Goal: Information Seeking & Learning: Learn about a topic

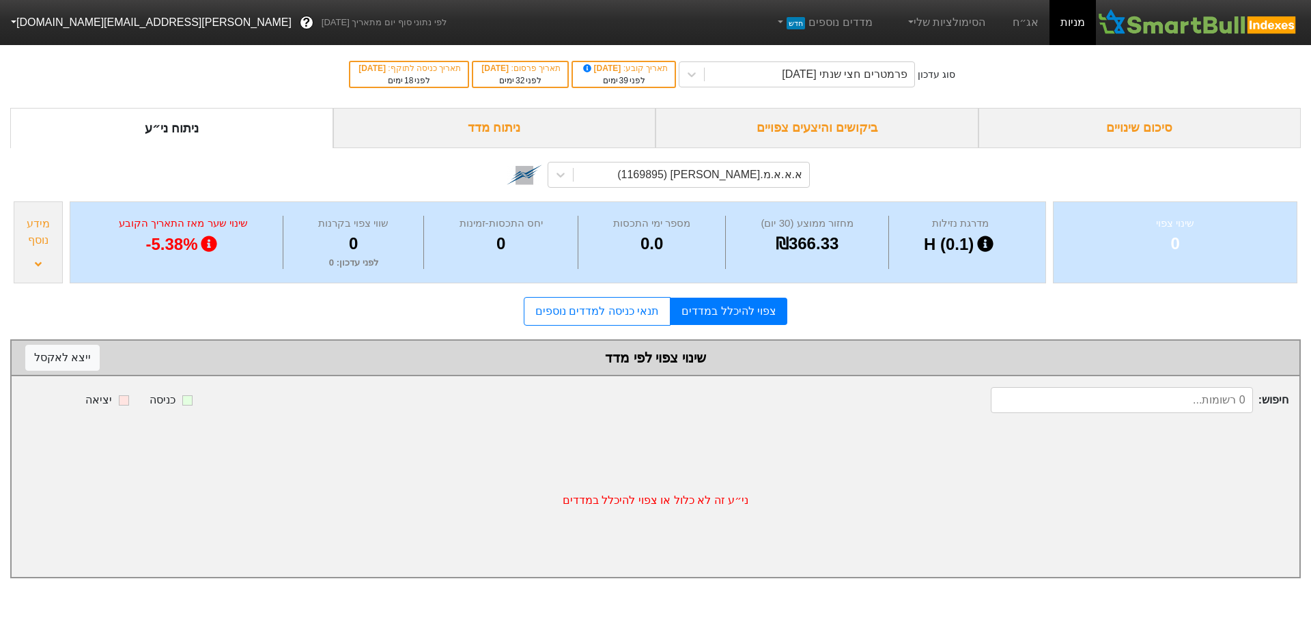
click at [1153, 125] on div "סיכום שינויים" at bounding box center [1140, 128] width 323 height 40
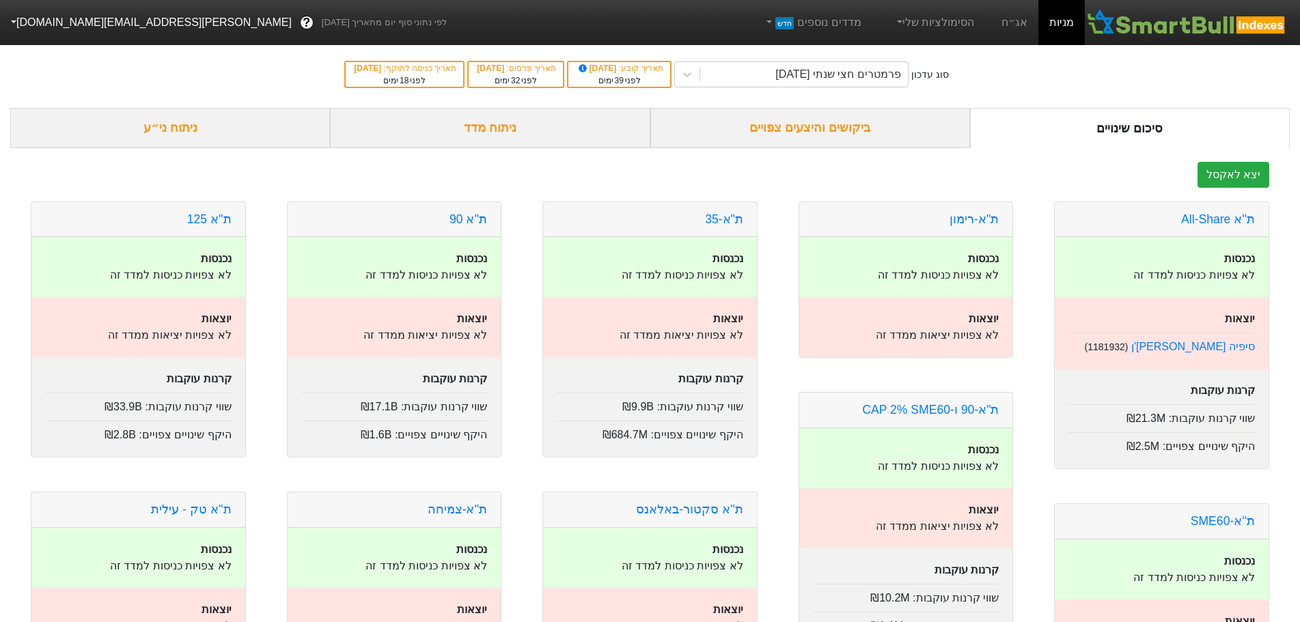
click at [832, 128] on div "ביקושים והיצעים צפויים" at bounding box center [810, 128] width 320 height 40
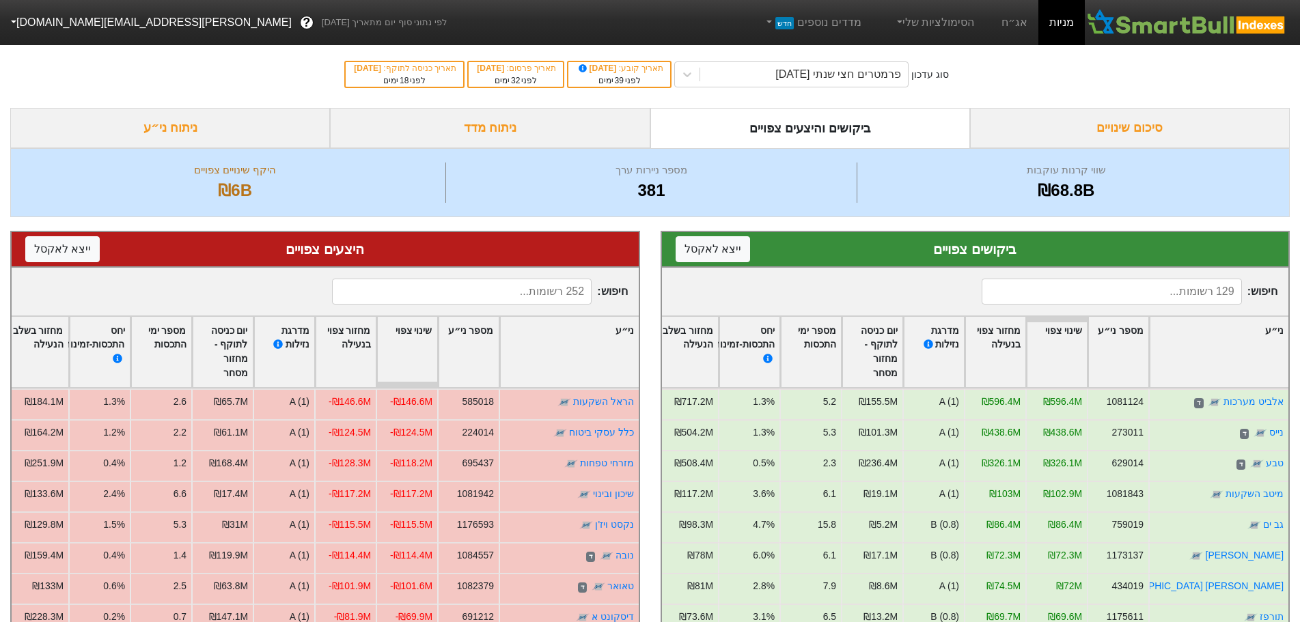
click at [537, 132] on div "ניתוח מדד" at bounding box center [490, 128] width 320 height 40
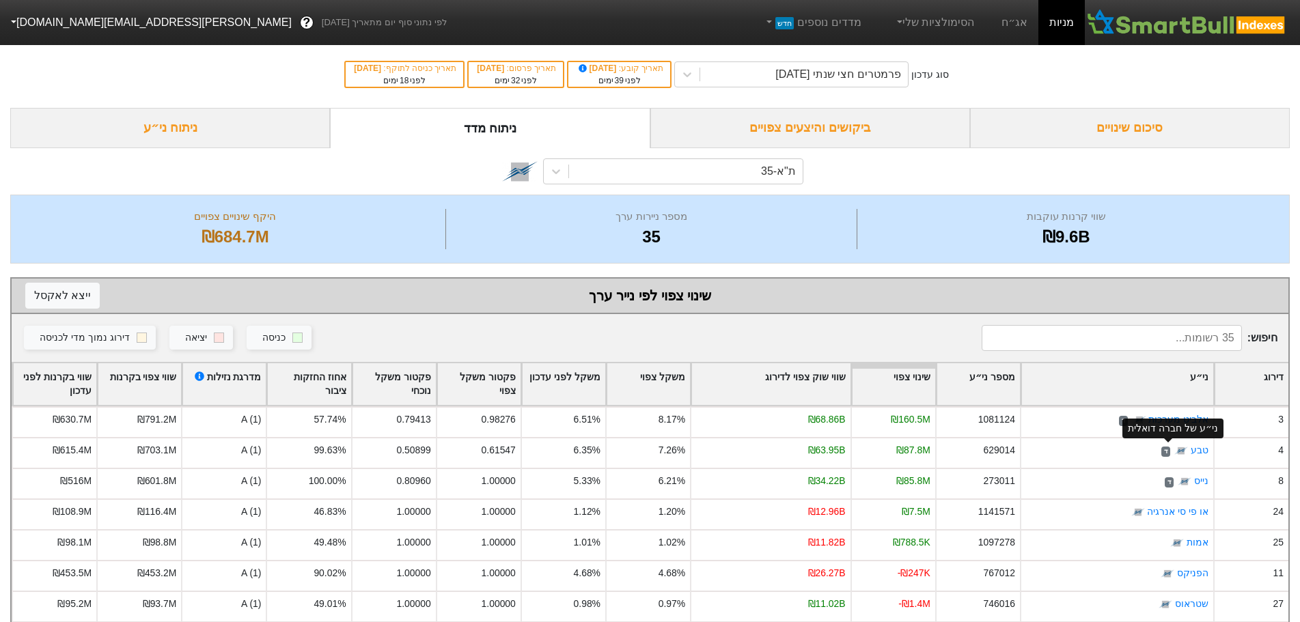
click at [1167, 414] on div "ני״ע של חברה דואלית" at bounding box center [1172, 428] width 101 height 29
click at [1178, 408] on div at bounding box center [1181, 410] width 9 height 4
click at [1197, 404] on div "אלביט מערכות" at bounding box center [1185, 398] width 71 height 20
click at [239, 134] on div "ניתוח ני״ע" at bounding box center [170, 128] width 320 height 40
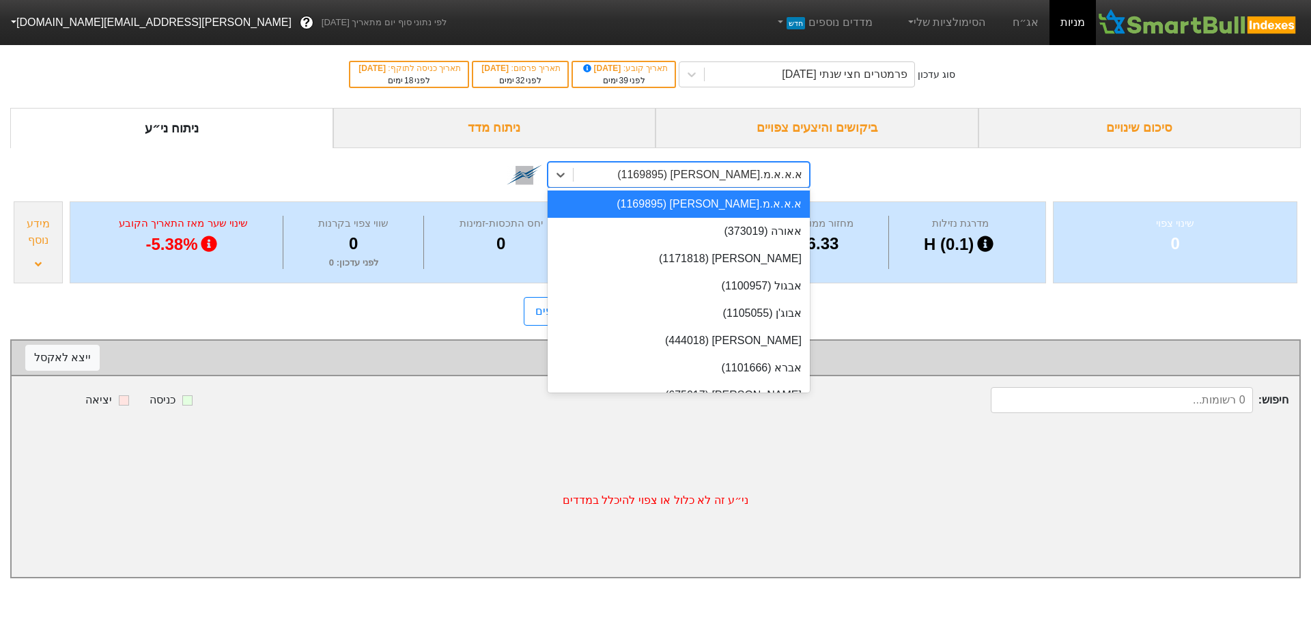
click at [654, 174] on div "א.א.א.מ.[PERSON_NAME] (1169895)" at bounding box center [692, 175] width 236 height 25
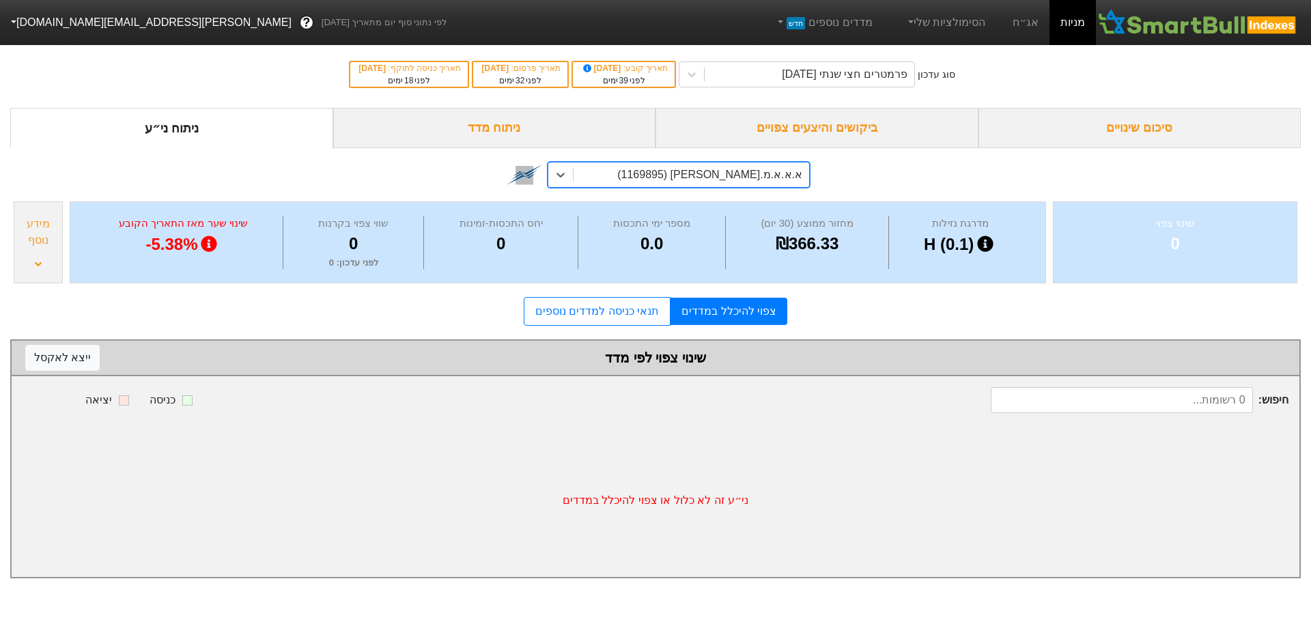
drag, startPoint x: 668, startPoint y: 170, endPoint x: 809, endPoint y: 154, distance: 141.6
click at [809, 154] on div "0 results available. Select is focused ,type to refine list, press Down to open…" at bounding box center [655, 175] width 309 height 46
click at [716, 172] on div "א.א.א.מ.[PERSON_NAME] (1169895)" at bounding box center [709, 175] width 185 height 16
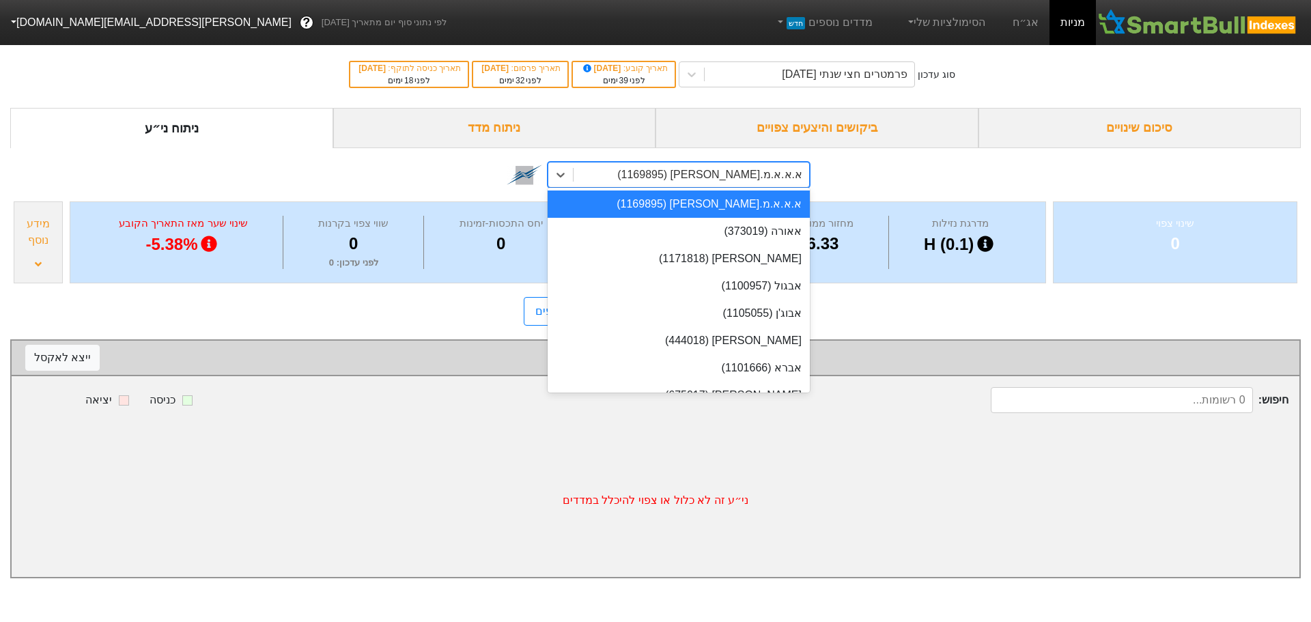
click at [716, 172] on div "א.א.א.מ.[PERSON_NAME] (1169895)" at bounding box center [709, 175] width 185 height 16
click at [690, 171] on div "א.א.א.מ.[PERSON_NAME] (1169895)" at bounding box center [692, 175] width 236 height 25
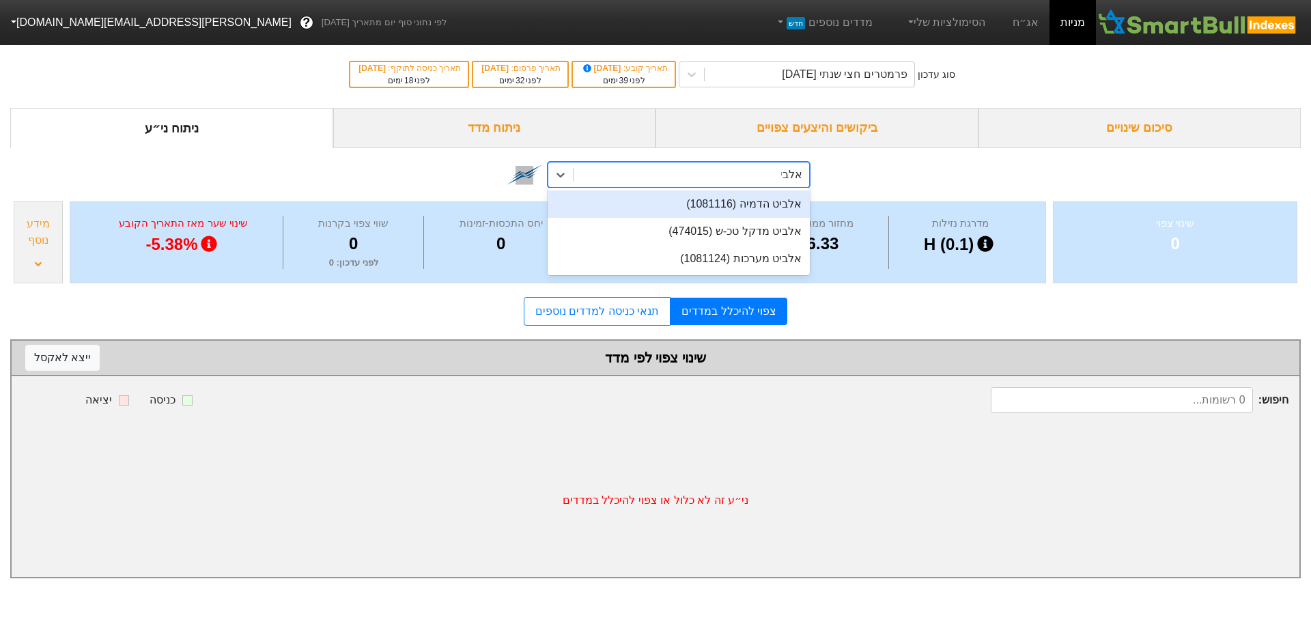
type input "אלביט"
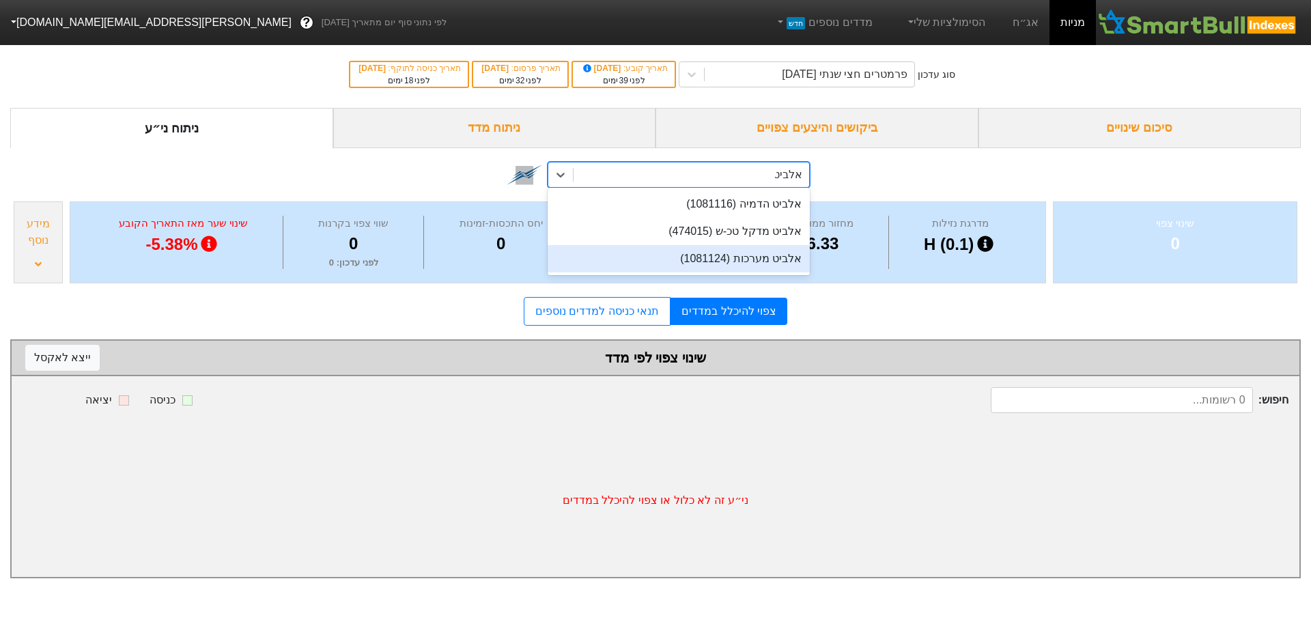
click at [757, 263] on div "אלביט מערכות (1081124)" at bounding box center [679, 258] width 262 height 27
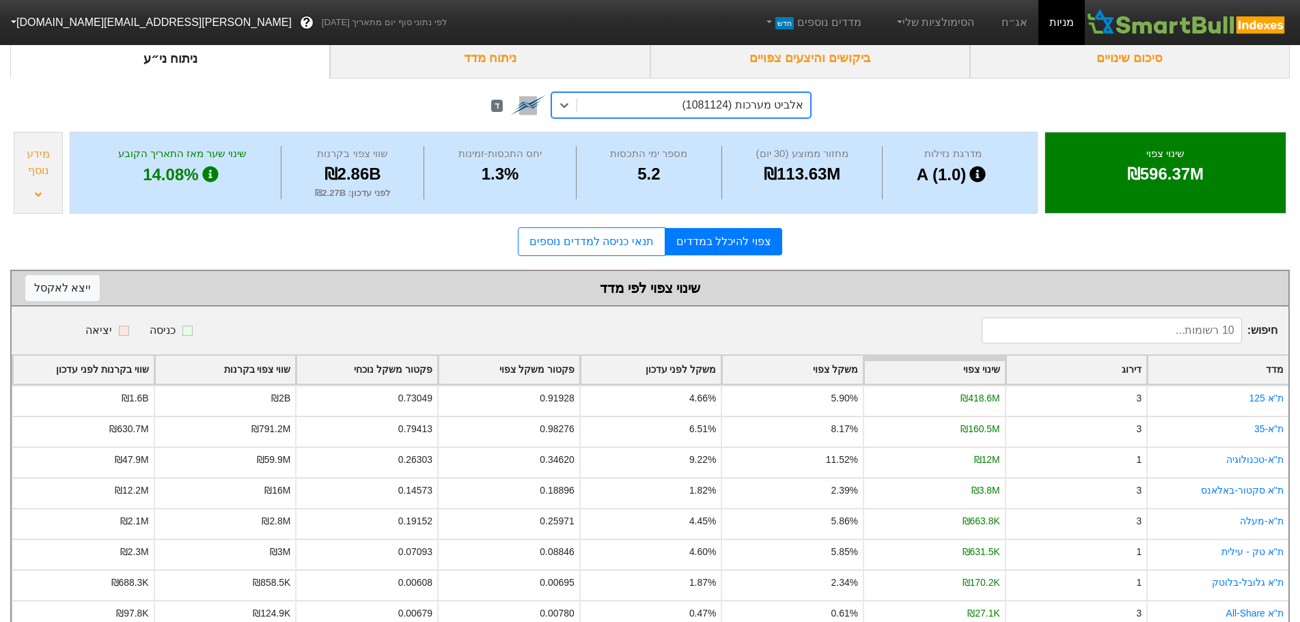
scroll to position [108, 0]
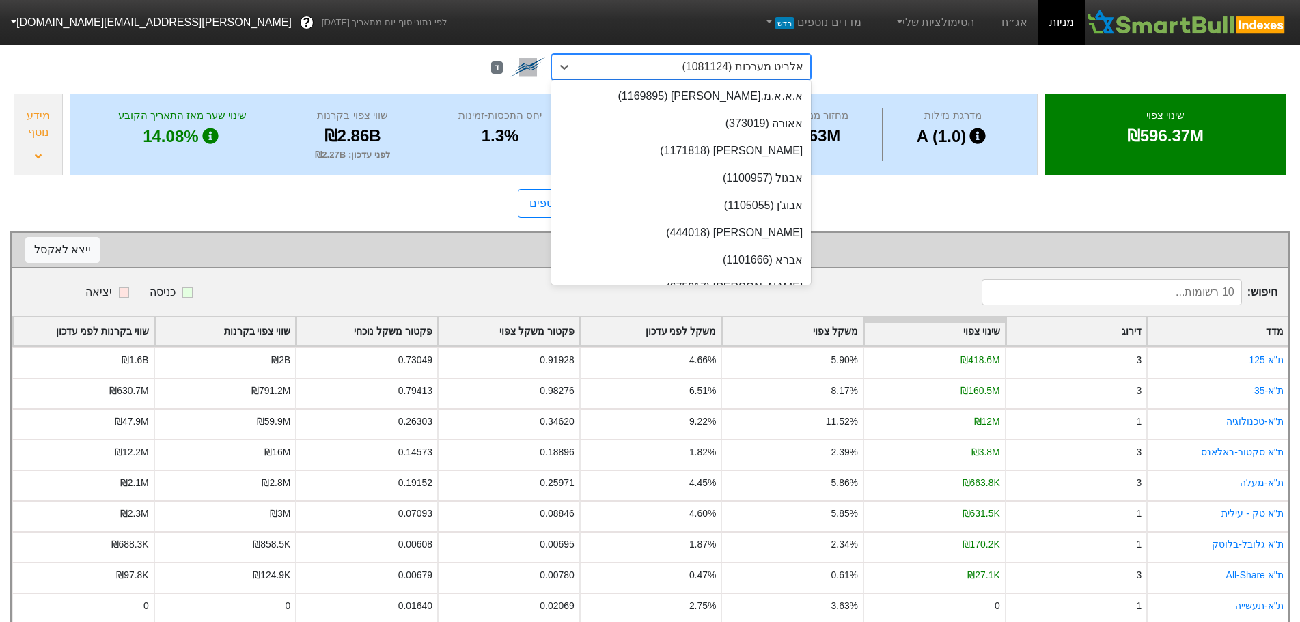
click at [677, 63] on div "אלביט מערכות (1081124)" at bounding box center [694, 67] width 234 height 25
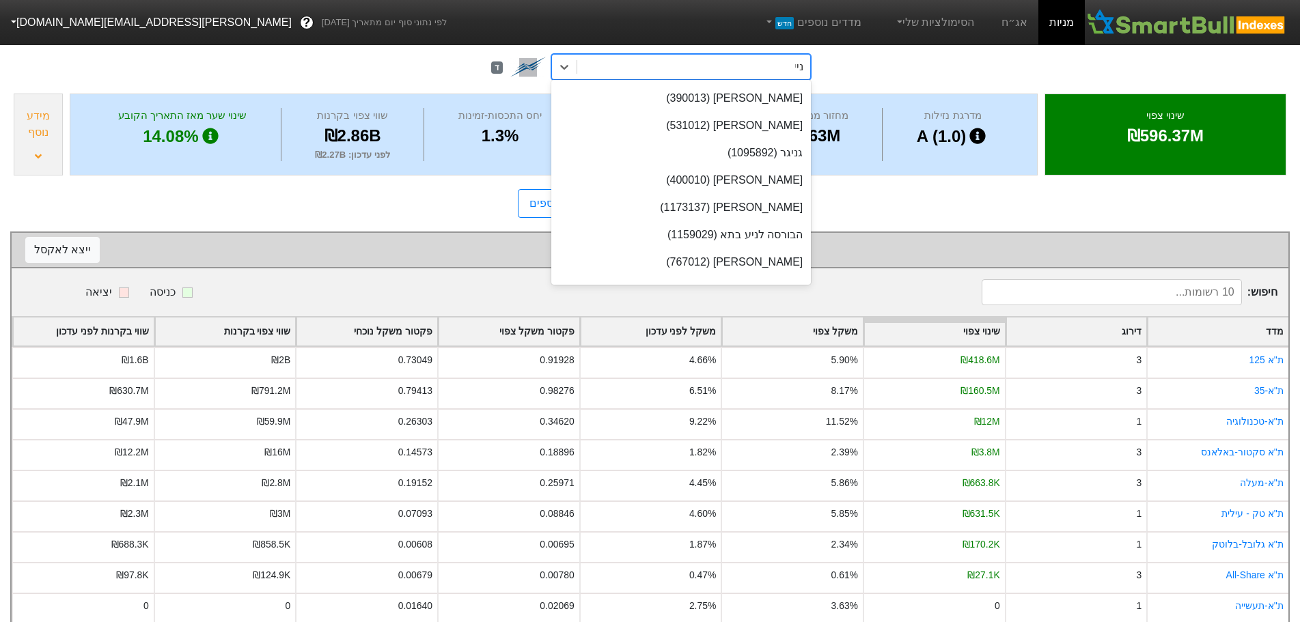
scroll to position [0, 0]
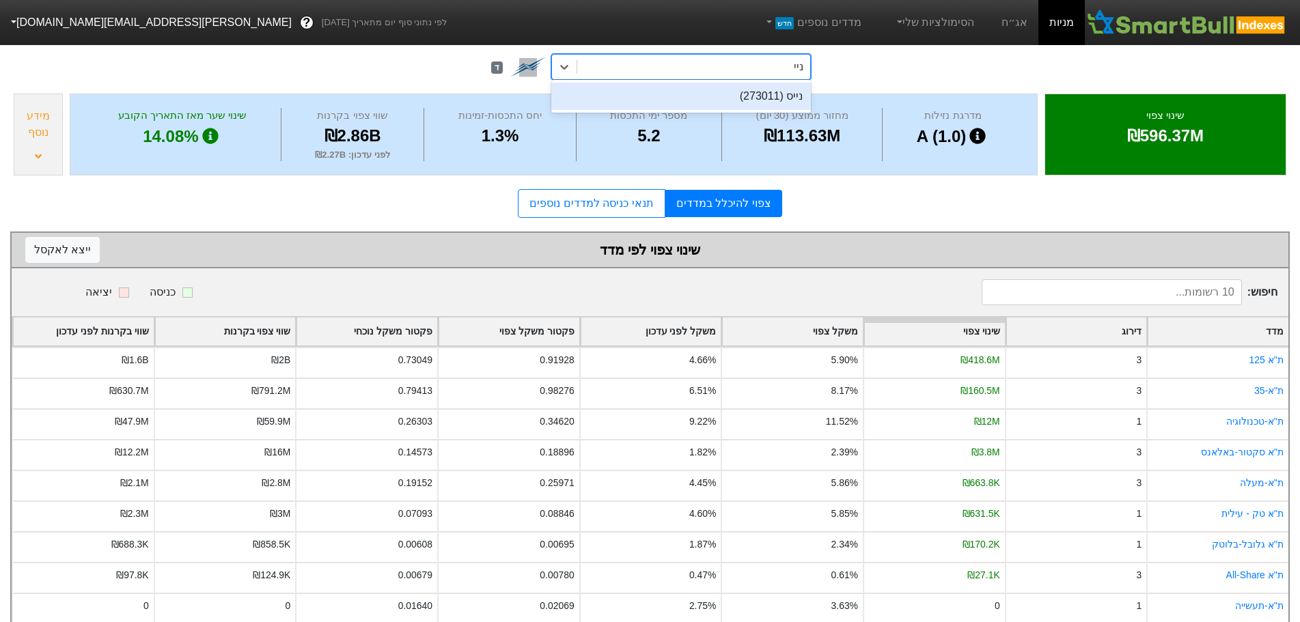
type input "נייס"
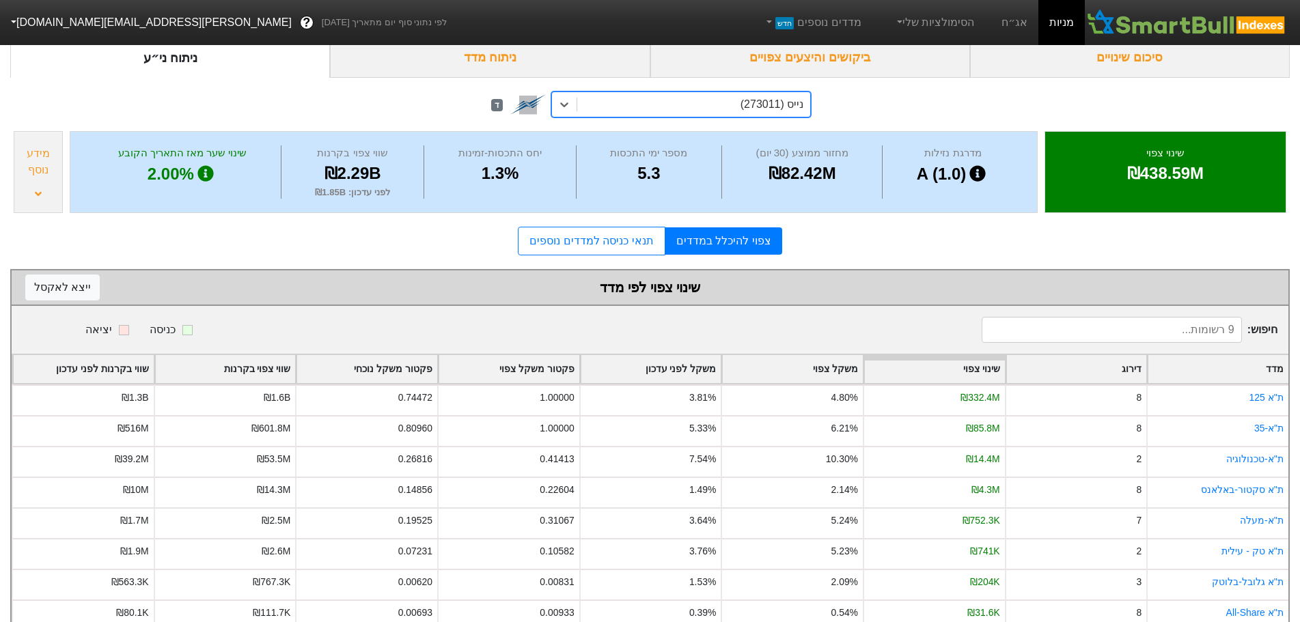
scroll to position [77, 0]
